Goal: Find specific page/section: Find specific page/section

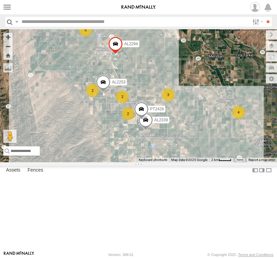
click at [0, 0] on span "Basemaps" at bounding box center [0, 0] width 0 height 0
click at [0, 0] on span "Default" at bounding box center [0, 0] width 0 height 0
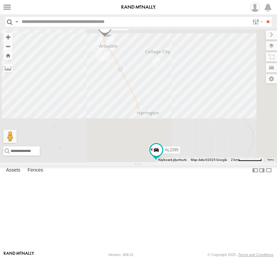
drag, startPoint x: 93, startPoint y: 165, endPoint x: 0, endPoint y: 34, distance: 161.3
click at [3, 37] on div "AL2295 AL2298 AL2253 AL2339 AL2294 PT2426 PT2388 3 2 2" at bounding box center [138, 95] width 277 height 133
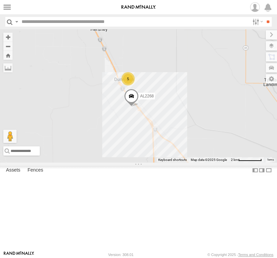
drag, startPoint x: 81, startPoint y: 163, endPoint x: 44, endPoint y: 54, distance: 115.4
click at [46, 57] on div "AL2295 AL2298 AL2253 AL2339 AL2294 PT2426 PT2388 3 2 2 5 23 AL2371 AL2268 PT2429" at bounding box center [138, 95] width 277 height 133
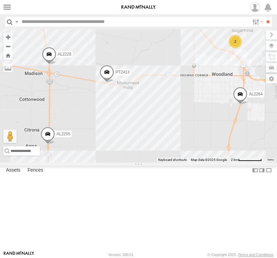
drag, startPoint x: 93, startPoint y: 154, endPoint x: 53, endPoint y: 15, distance: 145.2
click at [53, 15] on body at bounding box center [138, 129] width 277 height 258
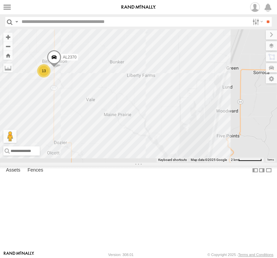
drag, startPoint x: 44, startPoint y: 67, endPoint x: 77, endPoint y: 107, distance: 51.7
click at [77, 107] on div "AL2295 AL2298 AL2253 AL2339 AL2294 PT2426 PT2388 3 2 2 5 23 AL2371 AL2268 PT242…" at bounding box center [138, 95] width 277 height 133
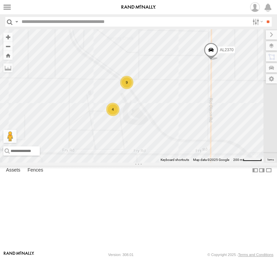
drag, startPoint x: 77, startPoint y: 119, endPoint x: 79, endPoint y: 90, distance: 29.0
click at [79, 90] on div "AL2295 AL2298 AL2253 AL2339 AL2294 PT2426 PT2388 AL2371 AL2268 PT2429 AL2264 AL…" at bounding box center [138, 95] width 277 height 133
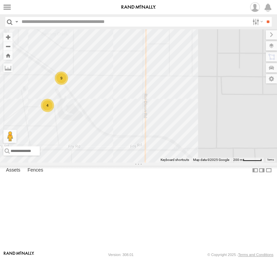
drag, startPoint x: 62, startPoint y: 104, endPoint x: -4, endPoint y: 133, distance: 72.6
click at [0, 133] on html at bounding box center [138, 129] width 277 height 258
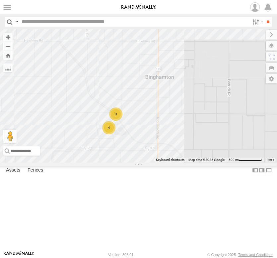
drag, startPoint x: 27, startPoint y: 161, endPoint x: 86, endPoint y: 173, distance: 60.0
click at [86, 162] on div "9 4" at bounding box center [138, 95] width 277 height 133
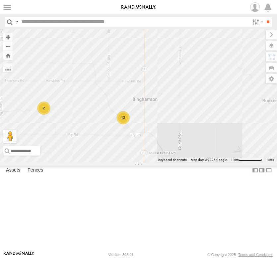
drag, startPoint x: 33, startPoint y: 159, endPoint x: 73, endPoint y: 162, distance: 40.3
click at [73, 162] on div "2 13 AL2381" at bounding box center [138, 95] width 277 height 133
click at [42, 115] on div "2" at bounding box center [43, 107] width 13 height 13
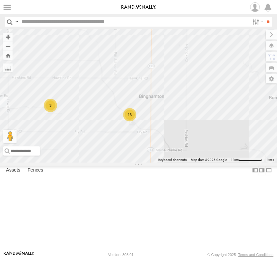
drag, startPoint x: 82, startPoint y: 148, endPoint x: 67, endPoint y: 153, distance: 16.3
click at [67, 153] on div "AL2381 AL2283 AL2123 AL2229 AL2391 AL2355 3 2 13 2 2" at bounding box center [138, 95] width 277 height 133
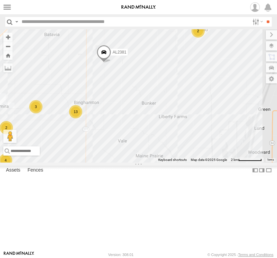
drag, startPoint x: 101, startPoint y: 148, endPoint x: 60, endPoint y: 152, distance: 41.3
click at [60, 152] on div "AL2381 AL2283 AL2123 AL2229 AL2391 AL2355 3 4 13 11 2 2" at bounding box center [138, 95] width 277 height 133
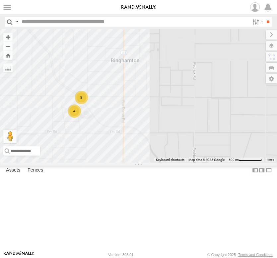
drag, startPoint x: 59, startPoint y: 145, endPoint x: 57, endPoint y: 115, distance: 29.6
click at [57, 115] on div "AL2381 AL2283 AL2123 AL2229 AL2391 AL2355 9 4" at bounding box center [138, 95] width 277 height 133
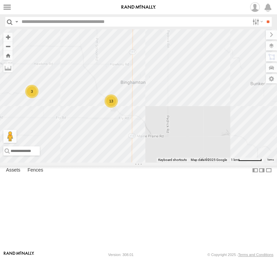
drag, startPoint x: 62, startPoint y: 131, endPoint x: 102, endPoint y: 141, distance: 41.1
click at [102, 141] on div "AL2381 AL2283 AL2123 AL2229 AL2391 AL2355 3 13" at bounding box center [138, 95] width 277 height 133
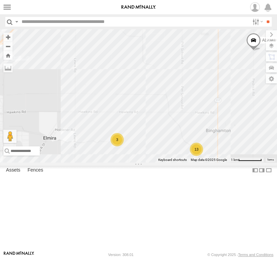
drag, startPoint x: 50, startPoint y: 134, endPoint x: 133, endPoint y: 182, distance: 95.6
click at [133, 162] on div "AL2381 AL2283 AL2123 AL2229 AL2391 AL2355 3 13" at bounding box center [138, 95] width 277 height 133
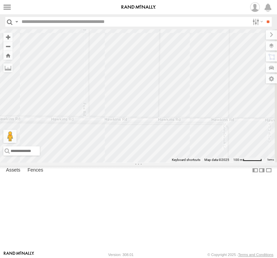
drag, startPoint x: 103, startPoint y: 157, endPoint x: -10, endPoint y: 157, distance: 112.9
click at [0, 157] on html at bounding box center [138, 129] width 277 height 258
drag, startPoint x: 71, startPoint y: 193, endPoint x: 89, endPoint y: 143, distance: 52.5
click at [89, 143] on div "AL2381" at bounding box center [138, 95] width 277 height 133
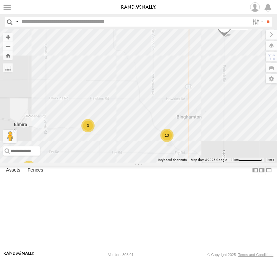
click at [0, 0] on span "Satellite + Roadmap" at bounding box center [0, 0] width 0 height 0
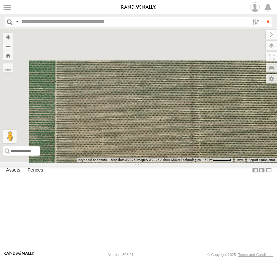
drag, startPoint x: 47, startPoint y: 190, endPoint x: 101, endPoint y: 271, distance: 97.4
click at [101, 257] on html at bounding box center [138, 129] width 277 height 258
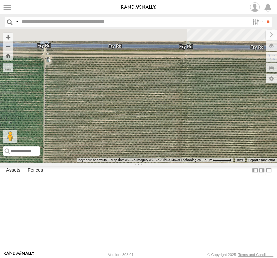
drag, startPoint x: 80, startPoint y: 165, endPoint x: 65, endPoint y: 236, distance: 72.5
click at [65, 162] on div "AL2381 AL2375 AL2285" at bounding box center [138, 95] width 277 height 133
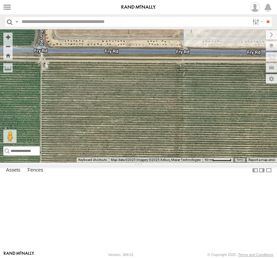
click at [44, 162] on div "AL2381 AL2375 AL2285" at bounding box center [138, 95] width 277 height 133
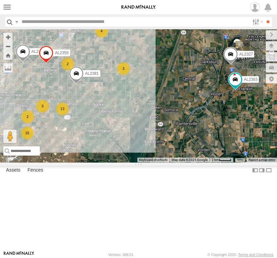
drag, startPoint x: 115, startPoint y: 191, endPoint x: 108, endPoint y: 187, distance: 8.2
click at [108, 162] on div "AL2381 AL2283 AL2355 3 2 15 13 2 8 3 AL2383 4 2 3 2 AL2327" at bounding box center [138, 95] width 277 height 133
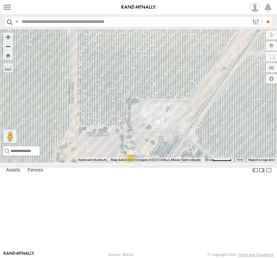
drag, startPoint x: 125, startPoint y: 157, endPoint x: 22, endPoint y: 146, distance: 103.5
click at [22, 146] on div "AL2381 AL2283 AL2355 AL2383 AL2327 AL2391 2" at bounding box center [138, 95] width 277 height 133
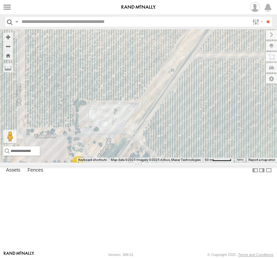
drag, startPoint x: 138, startPoint y: 164, endPoint x: 82, endPoint y: 166, distance: 56.1
click at [84, 162] on div "AL2381 AL2283 AL2355 AL2383 AL2327 AL2391 2" at bounding box center [138, 95] width 277 height 133
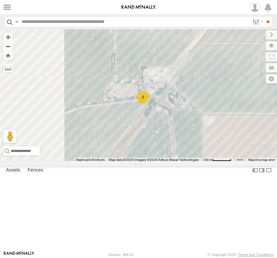
drag, startPoint x: 81, startPoint y: 203, endPoint x: 166, endPoint y: 136, distance: 107.4
click at [166, 136] on div "2" at bounding box center [138, 95] width 277 height 133
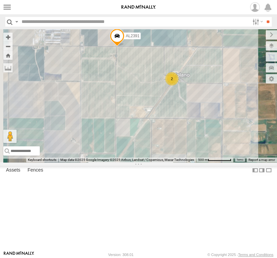
drag, startPoint x: 39, startPoint y: 184, endPoint x: 110, endPoint y: 147, distance: 80.1
click at [110, 147] on div "AL2391 2" at bounding box center [138, 95] width 277 height 133
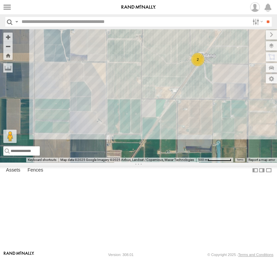
drag, startPoint x: 110, startPoint y: 147, endPoint x: 104, endPoint y: 156, distance: 10.2
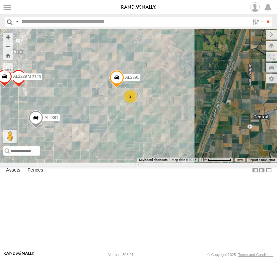
drag, startPoint x: 88, startPoint y: 170, endPoint x: 118, endPoint y: 169, distance: 29.9
click at [118, 162] on div "AL2391 13 AL2123 3 2 4 AL2229 AL2381 AL2269 4" at bounding box center [138, 95] width 277 height 133
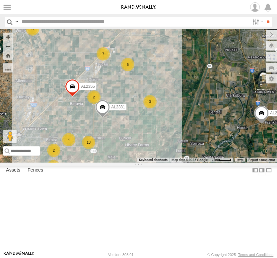
drag, startPoint x: 117, startPoint y: 169, endPoint x: 130, endPoint y: 161, distance: 15.6
click at [130, 161] on div "AL2381 AL2355 4 2 15 13 2 7 3 AL2383 5 2 3 2 AL2327" at bounding box center [138, 95] width 277 height 133
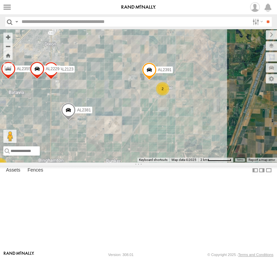
drag, startPoint x: 127, startPoint y: 162, endPoint x: 112, endPoint y: 166, distance: 15.6
click at [112, 162] on div "AL2381 AL2355 AL2383 AL2327 4 13 AL2123 3 2 4 AL2229 AL2269 AL2391 4" at bounding box center [138, 95] width 277 height 133
drag, startPoint x: 31, startPoint y: 199, endPoint x: 45, endPoint y: 183, distance: 21.4
click at [45, 162] on div "AL2381 AL2355 AL2383 AL2327 4 13 AL2123 3 2 4 AL2229 AL2269 AL2391 4" at bounding box center [138, 95] width 277 height 133
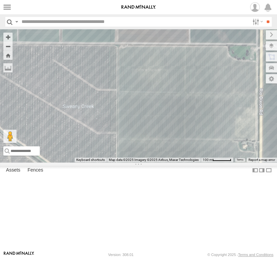
drag, startPoint x: 76, startPoint y: 210, endPoint x: 82, endPoint y: 179, distance: 31.5
click at [84, 162] on div "AL2381 AL2355 AL2383 AL2327 AL2123 AL2229 AL2269 AL2391 2 AL2307" at bounding box center [138, 95] width 277 height 133
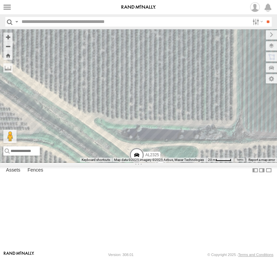
drag, startPoint x: 86, startPoint y: 195, endPoint x: 88, endPoint y: 115, distance: 79.4
click at [88, 116] on div "AL2381 AL2355 AL2383 AL2327 AL2123 AL2229 AL2269 AL2391 AL2325 AL2379" at bounding box center [138, 95] width 277 height 133
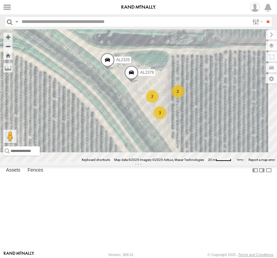
drag, startPoint x: 112, startPoint y: 172, endPoint x: 75, endPoint y: 100, distance: 80.9
click at [75, 101] on div "AL2381 AL2355 AL2383 AL2327 AL2123 AL2229 AL2269 AL2391 AL2325 AL2379 2 3 2" at bounding box center [138, 95] width 277 height 133
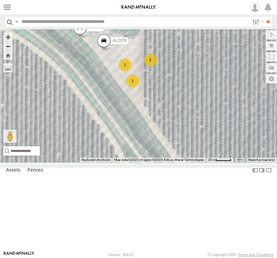
drag, startPoint x: 100, startPoint y: 139, endPoint x: 79, endPoint y: 108, distance: 37.8
click at [79, 108] on div "AL2381 AL2355 AL2383 AL2327 AL2123 AL2229 AL2269 AL2391 AL2325 AL2379 2 3 2" at bounding box center [138, 95] width 277 height 133
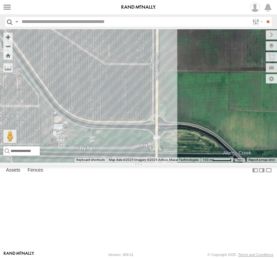
drag, startPoint x: 57, startPoint y: 174, endPoint x: 55, endPoint y: 145, distance: 28.3
click at [57, 150] on div "2 7" at bounding box center [138, 95] width 277 height 133
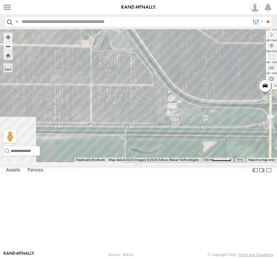
drag, startPoint x: 90, startPoint y: 137, endPoint x: 199, endPoint y: 157, distance: 110.5
click at [199, 157] on div "← Move left → Move right ↑ Move up ↓ Move down + Zoom in - Zoom out Home Jump l…" at bounding box center [138, 95] width 277 height 133
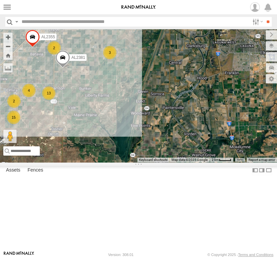
drag, startPoint x: 140, startPoint y: 93, endPoint x: 73, endPoint y: 148, distance: 86.8
click at [73, 148] on div "AL2381 4 15 13 2 3 AL2355 2" at bounding box center [138, 95] width 277 height 133
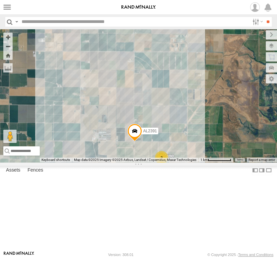
drag, startPoint x: 72, startPoint y: 78, endPoint x: 73, endPoint y: 113, distance: 35.5
click at [73, 113] on div "AL2381 AL2355 2 5 AL2391" at bounding box center [138, 95] width 277 height 133
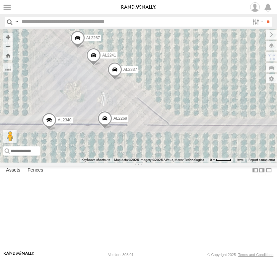
drag, startPoint x: 104, startPoint y: 137, endPoint x: 128, endPoint y: 146, distance: 25.5
click at [128, 146] on div "AL2381 AL2355 AL2391 AL2337 AL2269 AL2340 AL2241 AL2267" at bounding box center [138, 95] width 277 height 133
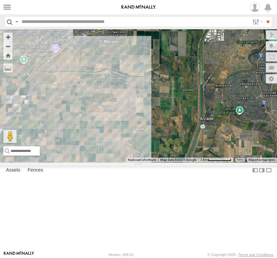
drag, startPoint x: 47, startPoint y: 172, endPoint x: 37, endPoint y: 173, distance: 11.0
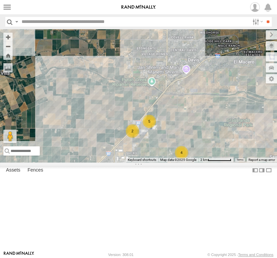
drag, startPoint x: 37, startPoint y: 163, endPoint x: 212, endPoint y: 190, distance: 176.7
click at [212, 162] on div "← Move left → Move right ↑ Move up ↓ Move down + Zoom in - Zoom out Home Jump l…" at bounding box center [138, 95] width 277 height 133
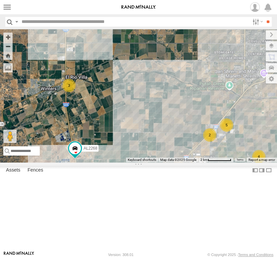
click at [139, 162] on div "3 2 2 4 2 AL2391 5 3 AL2268" at bounding box center [138, 95] width 277 height 133
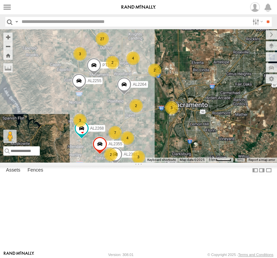
drag, startPoint x: 119, startPoint y: 170, endPoint x: 28, endPoint y: 134, distance: 97.7
click at [28, 134] on div "AL2264 AL2268 AL2255 AL2381 AL2355 PT2413 4 5 3 17 12 3 3 2 7 3 4 2 27 4 3 2 2" at bounding box center [138, 95] width 277 height 133
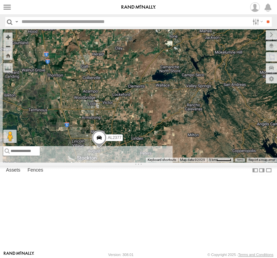
drag, startPoint x: 51, startPoint y: 161, endPoint x: 102, endPoint y: 101, distance: 78.7
click at [102, 101] on div "AL2264 AL2268 AL2255 AL2381 AL2355 PT2413 4 5 3 17 12 3 3 2 7 3 4 2 27 4 3 2 2 …" at bounding box center [138, 95] width 277 height 133
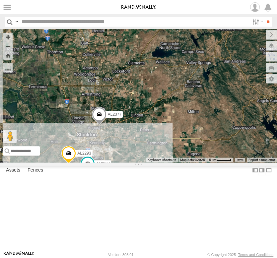
drag, startPoint x: 53, startPoint y: 198, endPoint x: 54, endPoint y: 135, distance: 63.4
click at [54, 135] on div "AL2264 AL2268 AL2255 AL2381 AL2355 PT2413 4 5 3 17 12 3 3 2 7 3 4 2 27 4 3 2 2 …" at bounding box center [138, 95] width 277 height 133
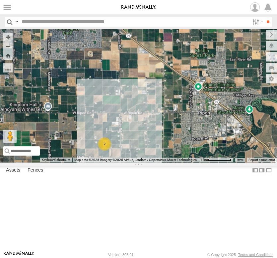
drag, startPoint x: 121, startPoint y: 197, endPoint x: 113, endPoint y: 156, distance: 41.2
click at [113, 156] on div "AL2264 AL2268 AL2255 AL2381 AL2355 PT2413 AL2377 AL2314 AL2293 AL2327 2" at bounding box center [138, 95] width 277 height 133
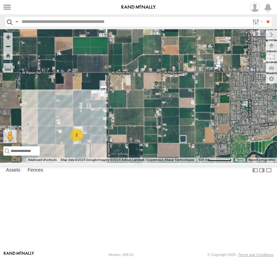
drag, startPoint x: 140, startPoint y: 159, endPoint x: 189, endPoint y: 116, distance: 65.1
click at [181, 123] on div "← Move left → Move right ↑ Move up ↓ Move down + Zoom in - Zoom out Home Jump l…" at bounding box center [138, 95] width 277 height 133
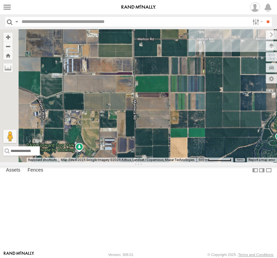
drag, startPoint x: 122, startPoint y: 156, endPoint x: 203, endPoint y: 141, distance: 83.1
click at [203, 142] on div "← Move left → Move right ↑ Move up ↓ Move down + Zoom in - Zoom out Home Jump l…" at bounding box center [138, 95] width 277 height 133
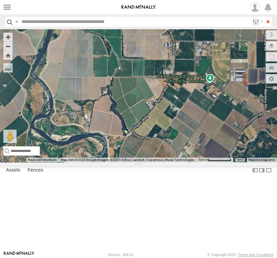
drag, startPoint x: 139, startPoint y: 154, endPoint x: 191, endPoint y: 113, distance: 65.4
click at [191, 114] on div "← Move left → Move right ↑ Move up ↓ Move down + Zoom in - Zoom out Home Jump l…" at bounding box center [138, 95] width 277 height 133
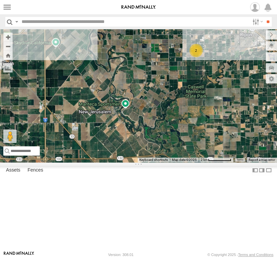
drag, startPoint x: 80, startPoint y: 106, endPoint x: 159, endPoint y: 202, distance: 125.0
click at [159, 162] on div "AL2264 AL2268 AL2255 AL2381 AL2355 PT2413 AL2377 AL2314 AL2293 AL2327 2" at bounding box center [138, 95] width 277 height 133
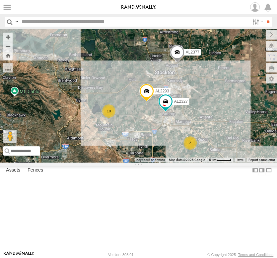
drag, startPoint x: 109, startPoint y: 106, endPoint x: 162, endPoint y: 175, distance: 86.9
click at [162, 162] on div "AL2264 AL2268 AL2255 AL2381 AL2355 PT2413 AL2377 AL2293 AL2327 10 2 2" at bounding box center [138, 95] width 277 height 133
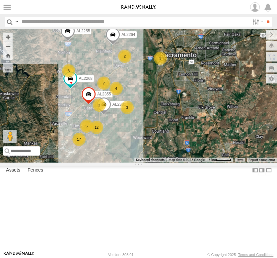
drag, startPoint x: 109, startPoint y: 146, endPoint x: 44, endPoint y: 163, distance: 67.7
click at [44, 162] on div "AL2264 AL2268 AL2255 AL2381 AL2355 PT2413 AL2377 AL2293 AL2327 10 2 2 5 3 17 12…" at bounding box center [138, 95] width 277 height 133
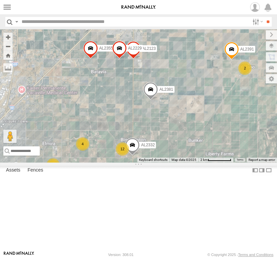
drag, startPoint x: 91, startPoint y: 180, endPoint x: 74, endPoint y: 128, distance: 54.4
click at [74, 128] on div "AL2264 AL2268 AL2255 AL2381 AL2355 PT2413 AL2377 AL2293 AL2327 4 12 AL2123 2 2 …" at bounding box center [138, 95] width 277 height 133
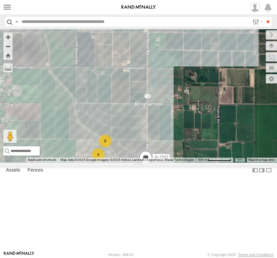
drag, startPoint x: 117, startPoint y: 167, endPoint x: 118, endPoint y: 117, distance: 50.2
click at [118, 117] on div "AL2264 AL2268 AL2255 AL2381 AL2355 PT2413 AL2377 AL2293 AL2327 AL2123 AL2229 AL…" at bounding box center [138, 95] width 277 height 133
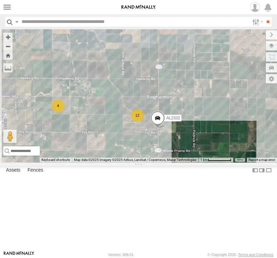
drag, startPoint x: 61, startPoint y: 172, endPoint x: 130, endPoint y: 159, distance: 69.9
click at [129, 161] on div "AL2264 AL2268 AL2255 AL2381 AL2355 PT2413 AL2377 AL2293 AL2327 AL2123 AL2229 AL…" at bounding box center [138, 95] width 277 height 133
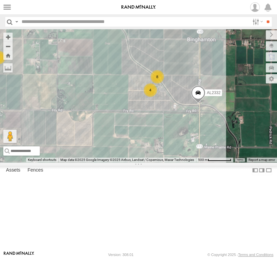
drag, startPoint x: 113, startPoint y: 149, endPoint x: 79, endPoint y: 124, distance: 42.0
click at [79, 124] on div "AL2264 AL2268 AL2255 AL2381 AL2355 PT2413 AL2377 AL2293 AL2327 AL2123 AL2229 AL…" at bounding box center [138, 95] width 277 height 133
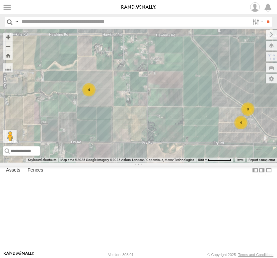
drag, startPoint x: 77, startPoint y: 129, endPoint x: 183, endPoint y: 170, distance: 113.7
click at [183, 162] on div "← Move left → Move right ↑ Move up ↓ Move down + Zoom in - Zoom out Home Jump l…" at bounding box center [138, 95] width 277 height 133
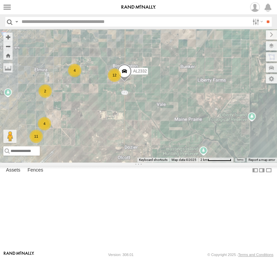
drag, startPoint x: 118, startPoint y: 116, endPoint x: 93, endPoint y: 96, distance: 31.8
click at [93, 96] on div "AL2264 AL2268 AL2255 AL2381 AL2355 PT2413 AL2377 AL2293 AL2327 AL2123 AL2229 AL…" at bounding box center [138, 95] width 277 height 133
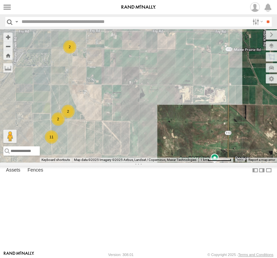
drag, startPoint x: 71, startPoint y: 178, endPoint x: 95, endPoint y: 176, distance: 24.3
click at [95, 162] on div "AL2381 4 2 12 11 2 2" at bounding box center [138, 95] width 277 height 133
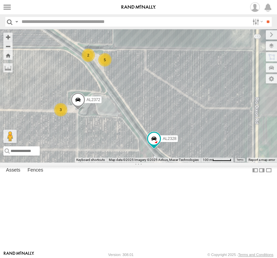
drag, startPoint x: 155, startPoint y: 160, endPoint x: 135, endPoint y: 140, distance: 28.9
click at [135, 140] on div "AL2381 AL2328 2 5 3 AL2372" at bounding box center [138, 95] width 277 height 133
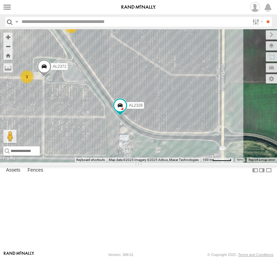
drag, startPoint x: 131, startPoint y: 145, endPoint x: 122, endPoint y: 139, distance: 10.3
click at [122, 139] on div "AL2381 AL2328 2 5 3 AL2372" at bounding box center [138, 95] width 277 height 133
